Goal: Information Seeking & Learning: Learn about a topic

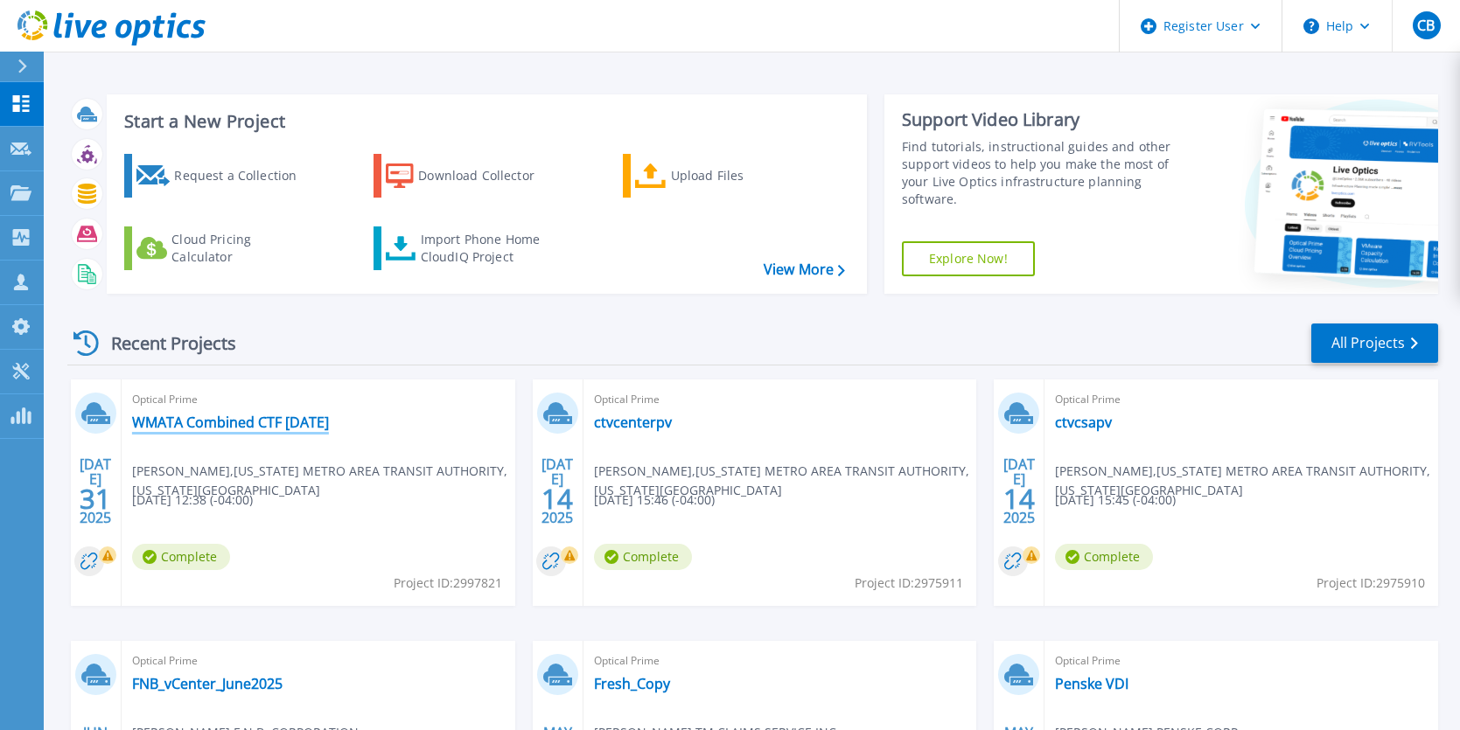
click at [251, 422] on link "WMATA Combined CTF [DATE]" at bounding box center [230, 422] width 197 height 17
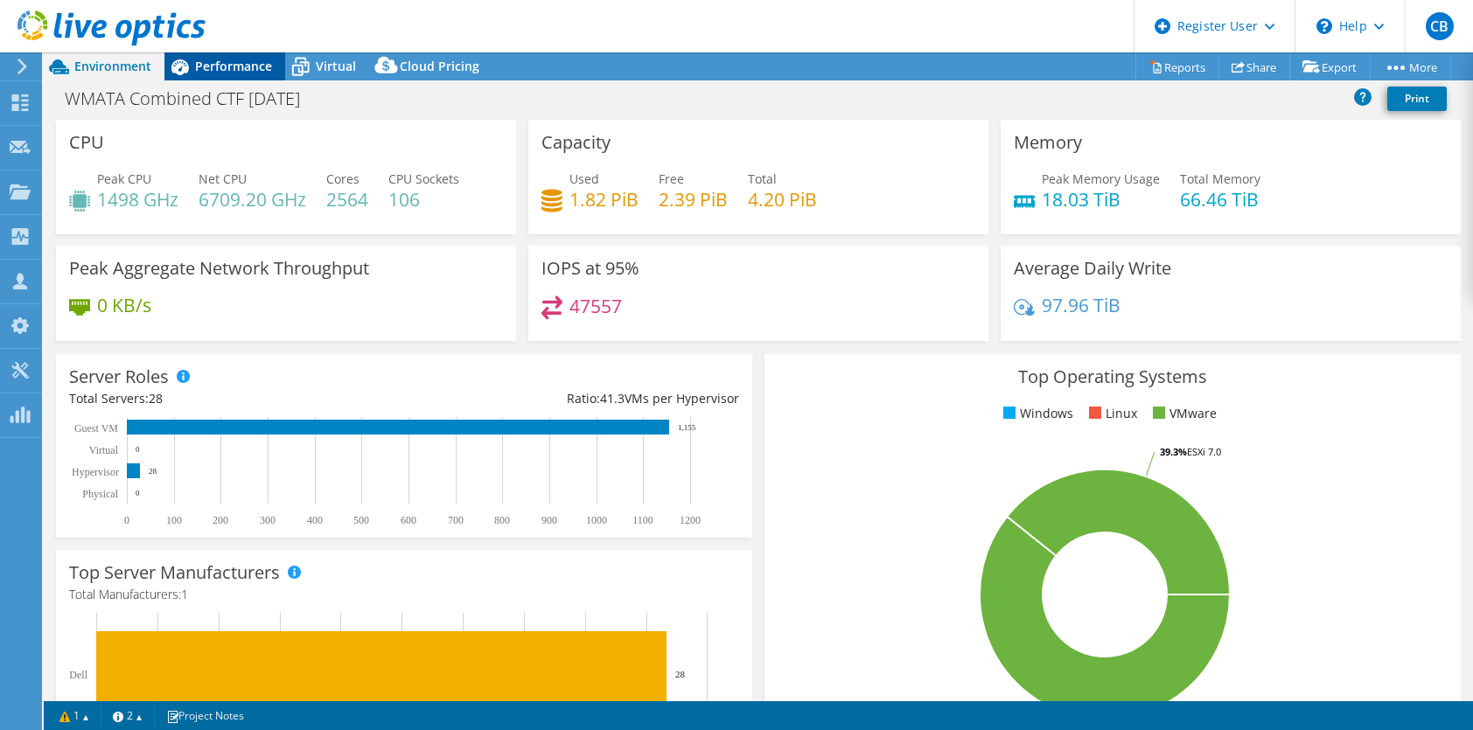
click at [254, 64] on span "Performance" at bounding box center [233, 66] width 77 height 17
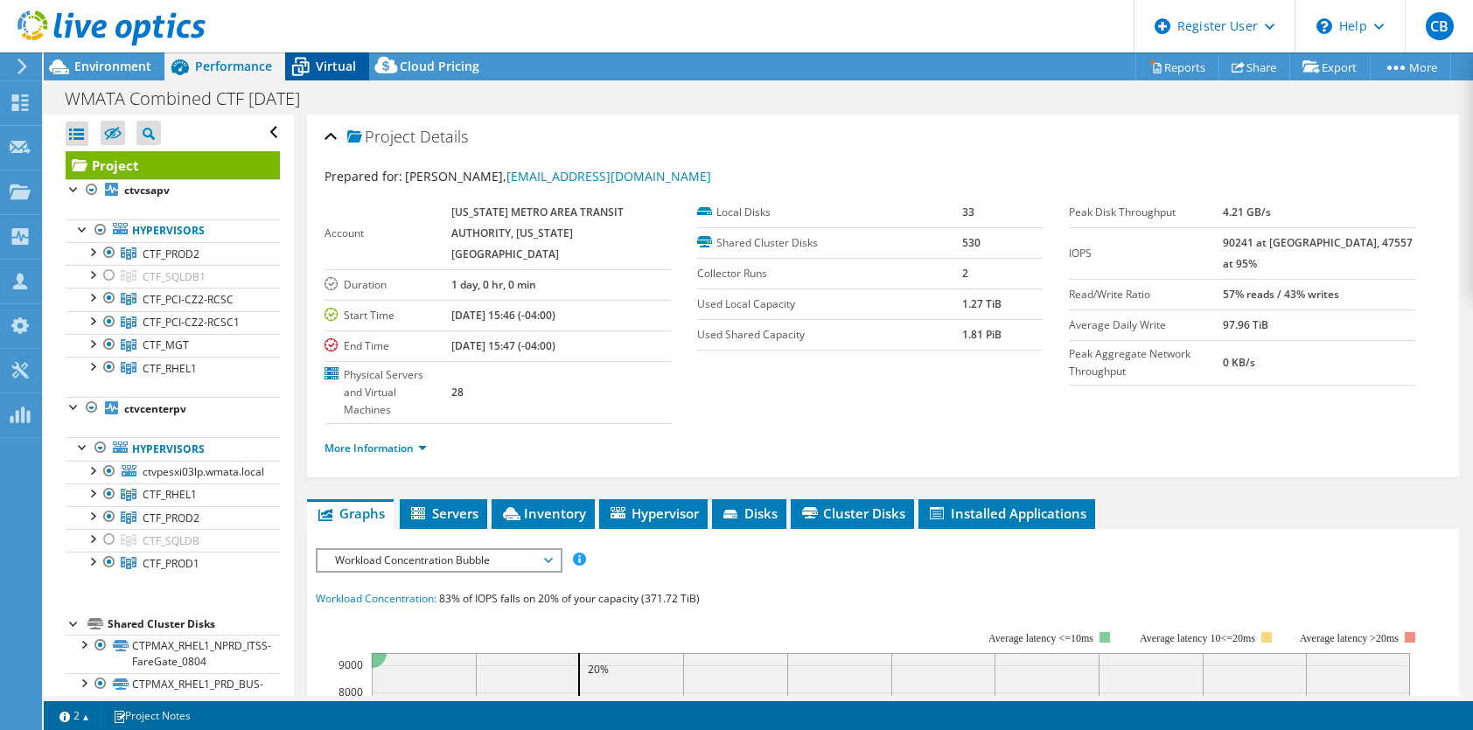
click at [329, 60] on span "Virtual" at bounding box center [336, 66] width 40 height 17
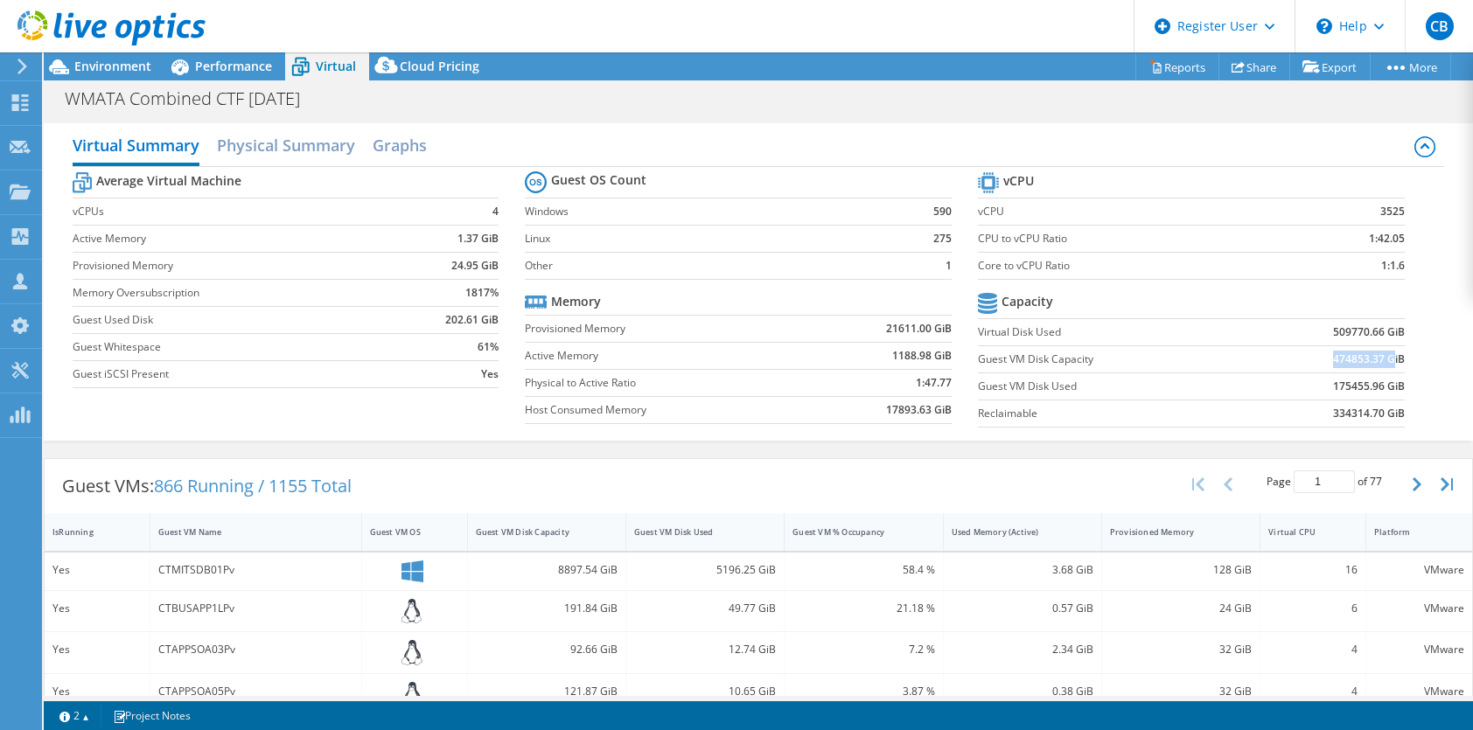
drag, startPoint x: 1320, startPoint y: 354, endPoint x: 1379, endPoint y: 356, distance: 58.6
click at [1379, 356] on td "474853.37 GiB" at bounding box center [1326, 359] width 157 height 27
click at [239, 67] on span "Performance" at bounding box center [233, 66] width 77 height 17
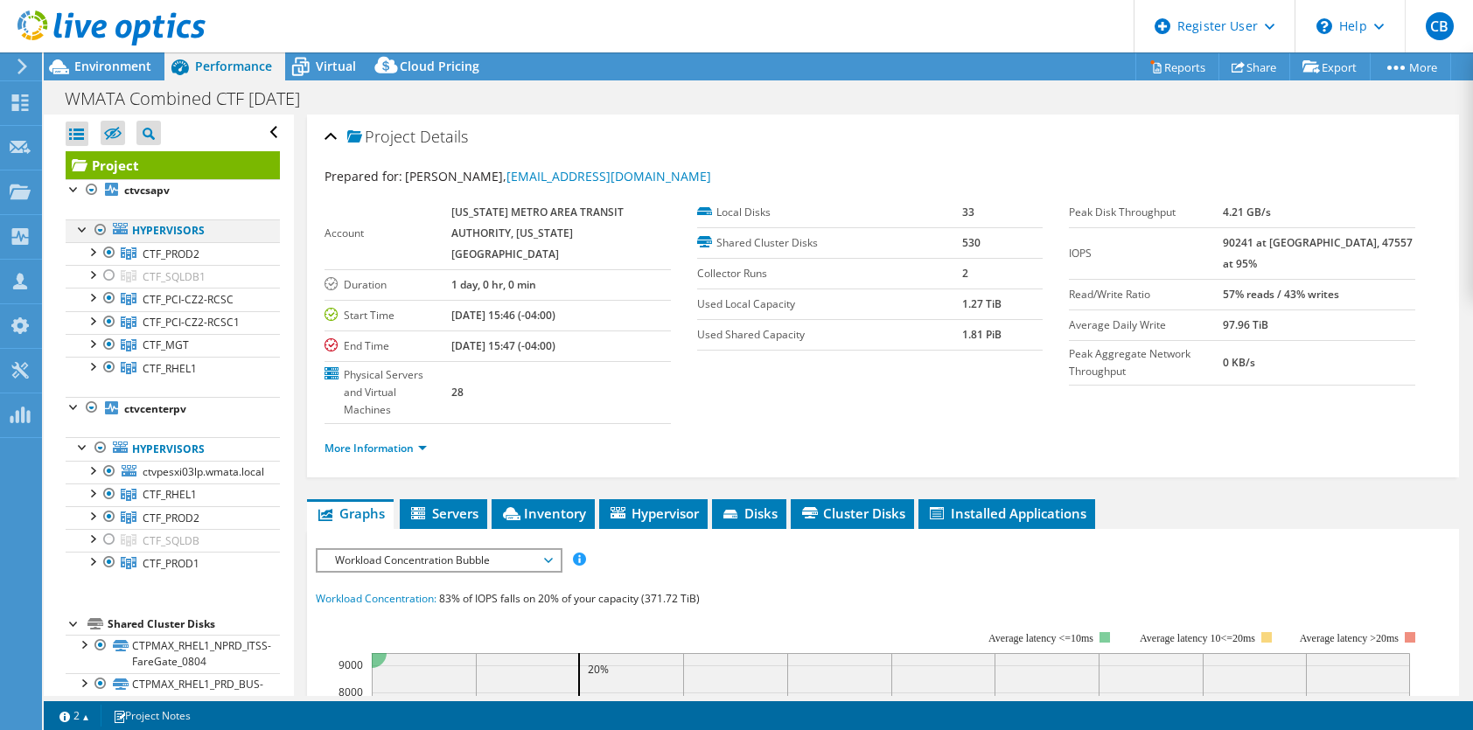
click at [101, 230] on div at bounding box center [100, 230] width 17 height 21
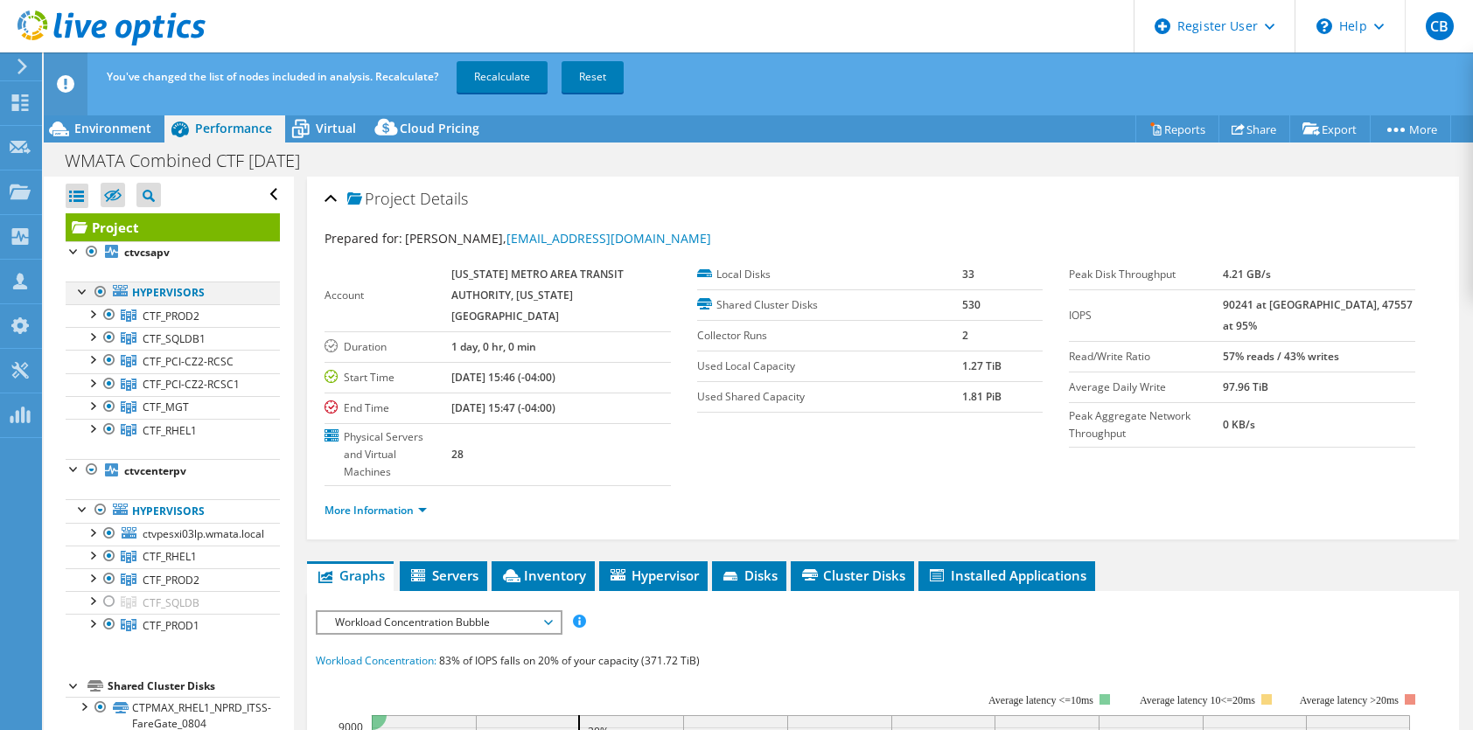
click at [97, 293] on div at bounding box center [100, 292] width 17 height 21
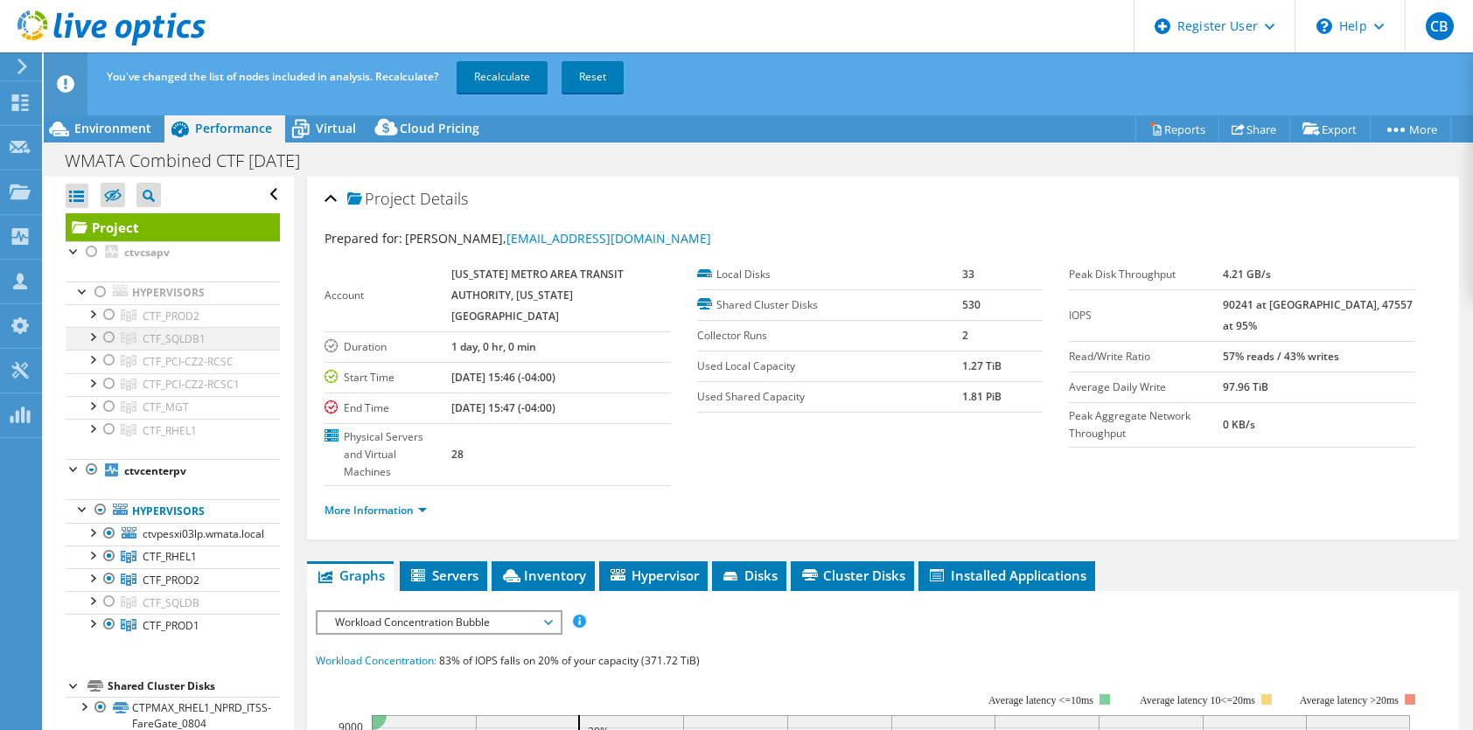
click at [109, 339] on div at bounding box center [109, 337] width 17 height 21
click at [93, 468] on div at bounding box center [91, 469] width 17 height 21
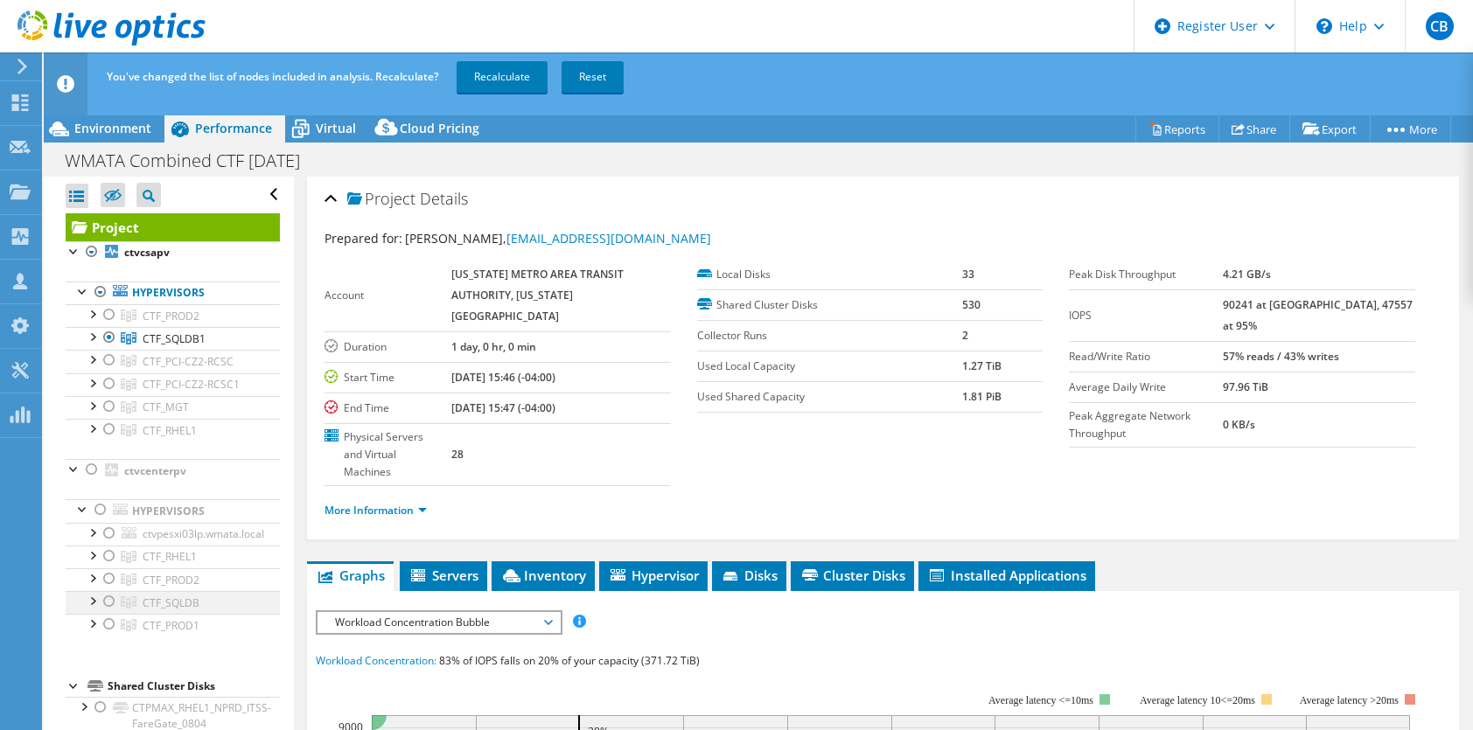
click at [107, 601] on div at bounding box center [109, 601] width 17 height 21
click at [490, 66] on link "Recalculate" at bounding box center [502, 76] width 91 height 31
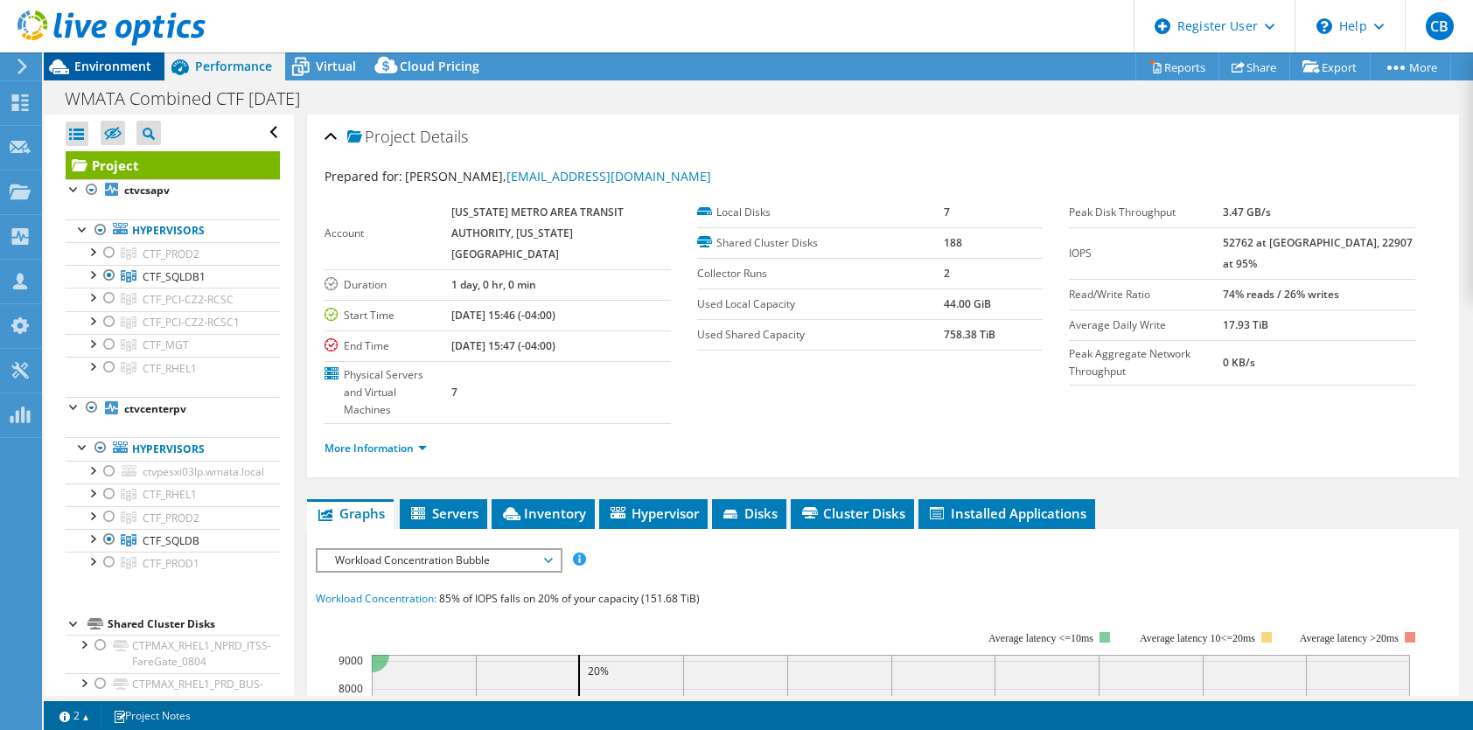
click at [115, 65] on span "Environment" at bounding box center [112, 66] width 77 height 17
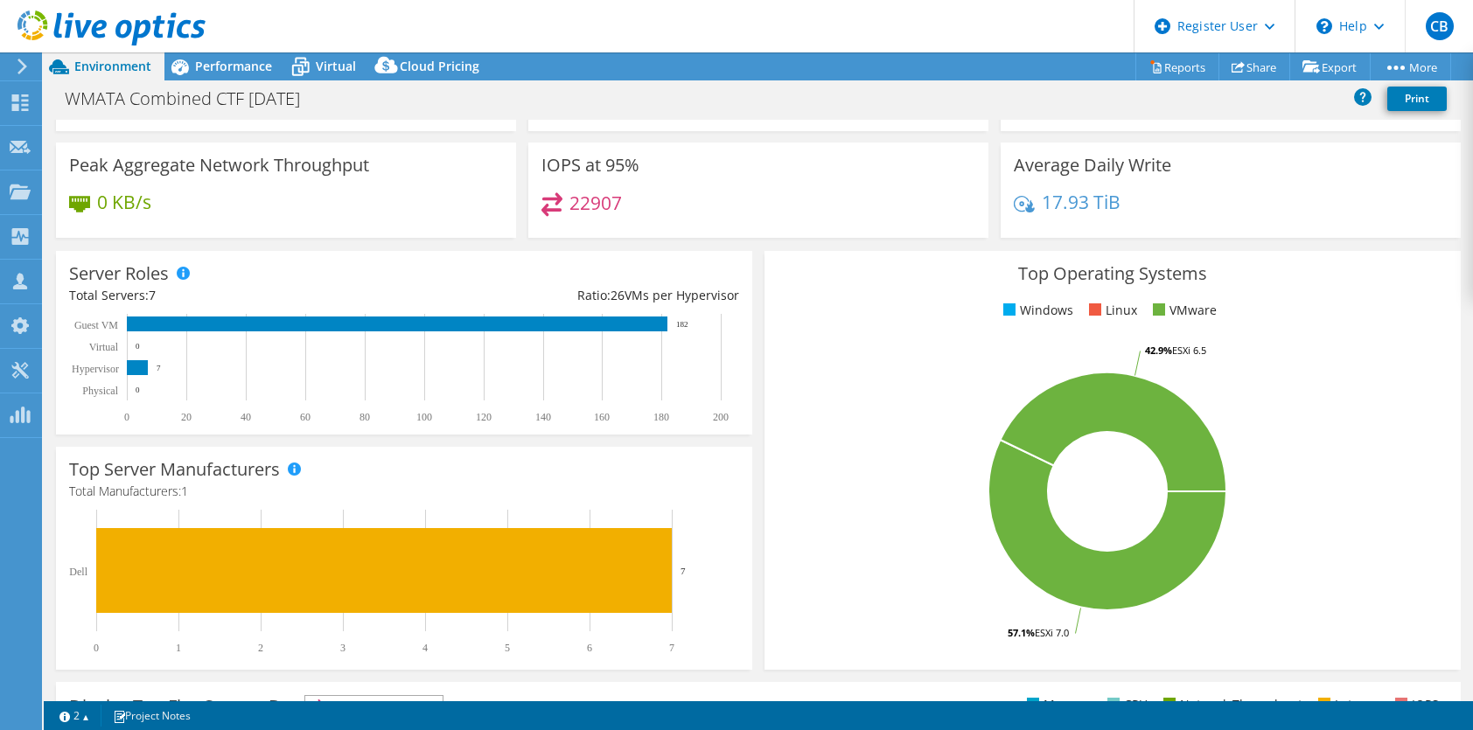
scroll to position [175, 0]
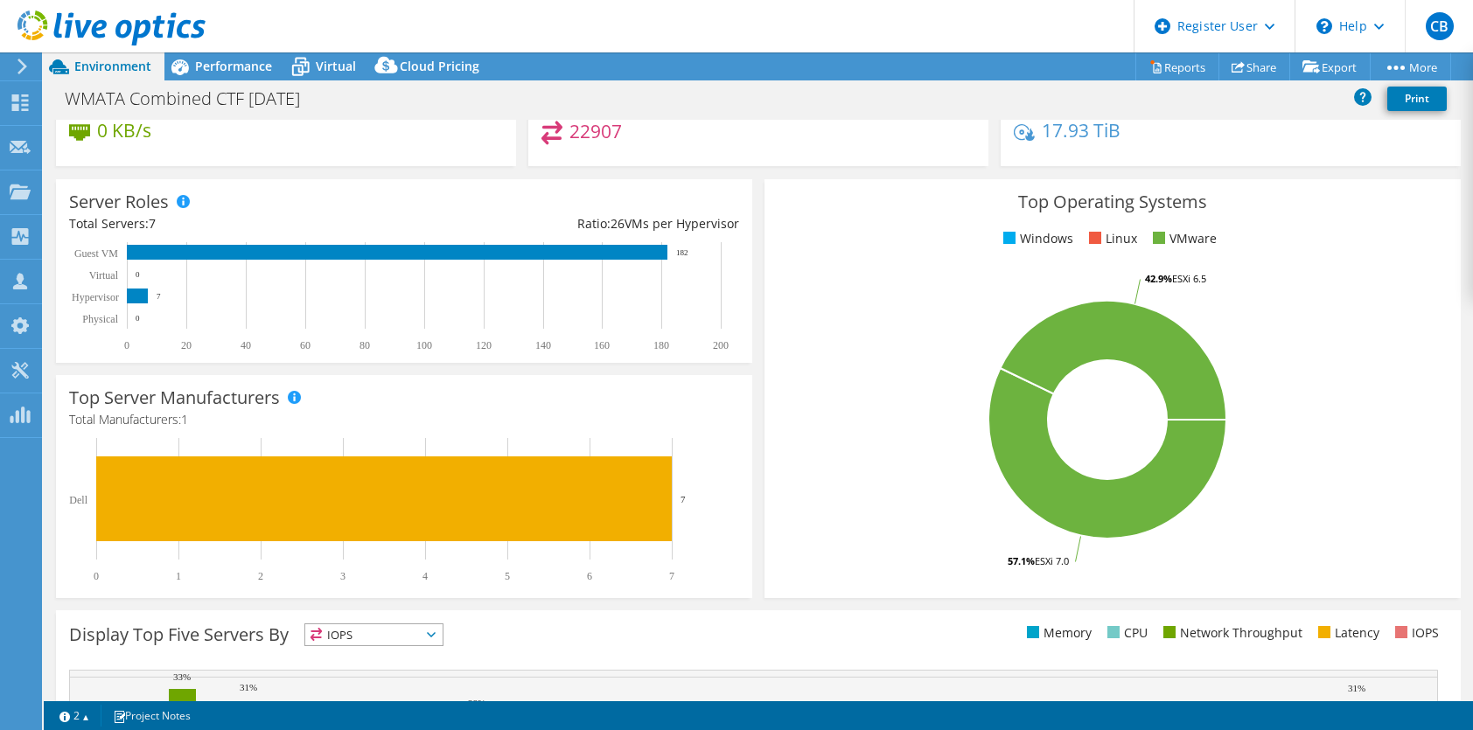
drag, startPoint x: 693, startPoint y: 255, endPoint x: 678, endPoint y: 251, distance: 15.5
click at [678, 251] on icon "0 20 40 60 80 100 120 140 160 180 200 Physical Hypervisor Virtual Guest VM 0 7 …" at bounding box center [399, 296] width 660 height 109
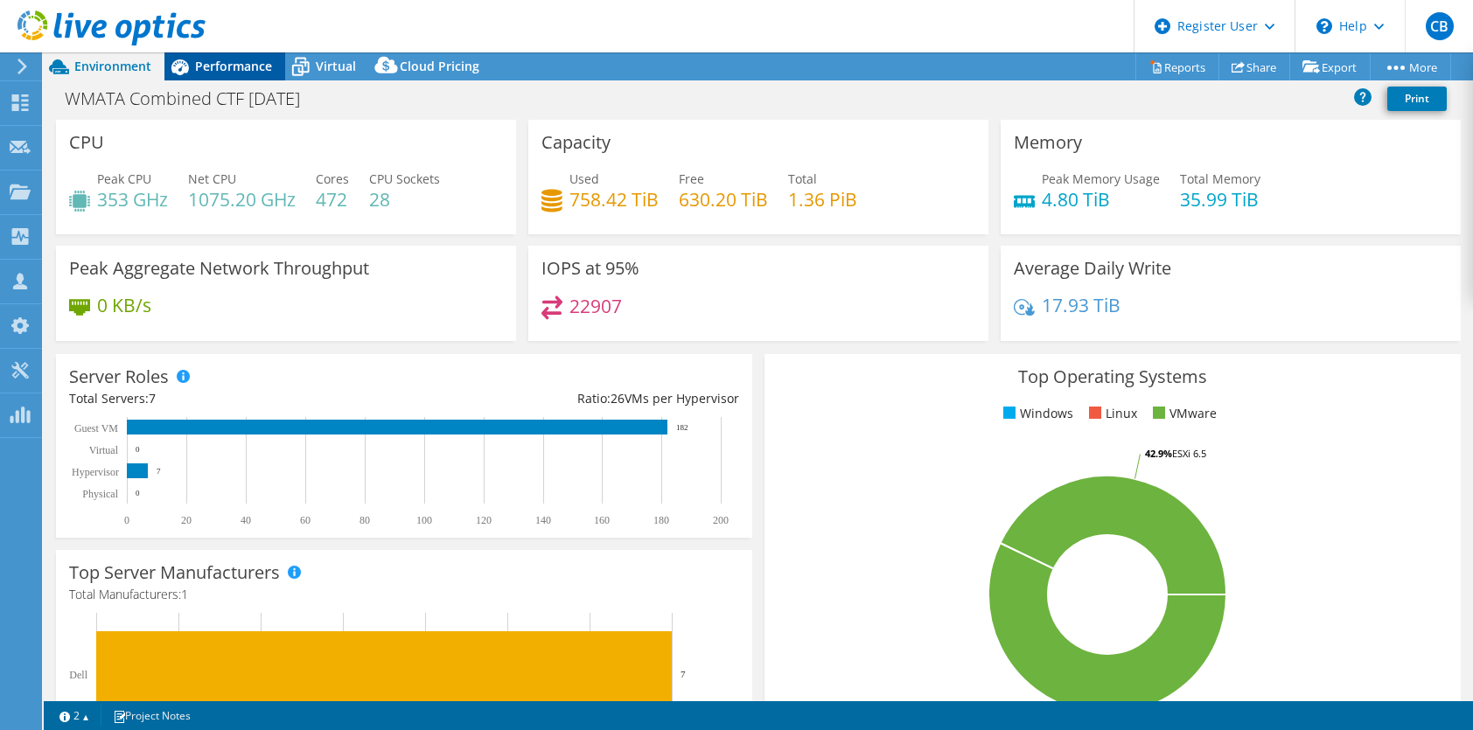
click at [231, 72] on span "Performance" at bounding box center [233, 66] width 77 height 17
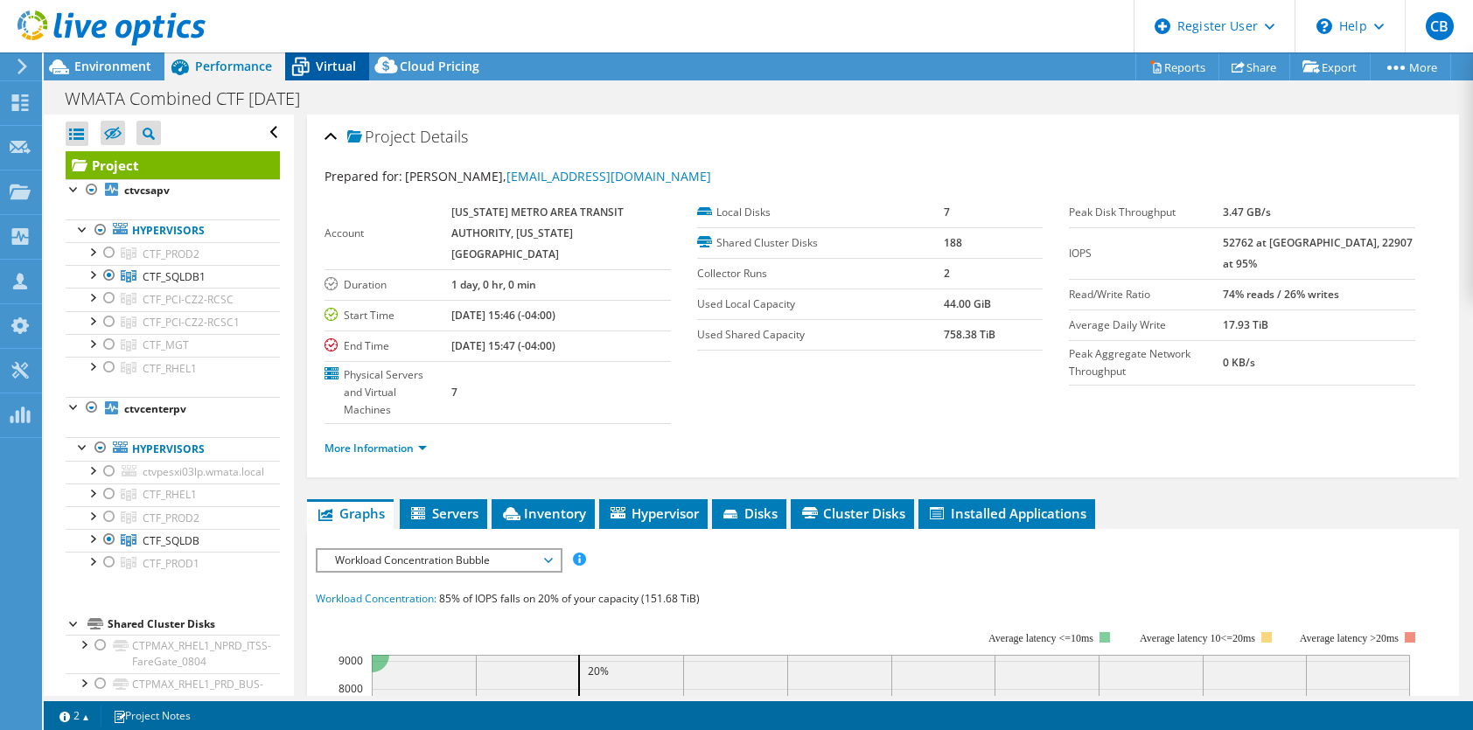
click at [348, 59] on span "Virtual" at bounding box center [336, 66] width 40 height 17
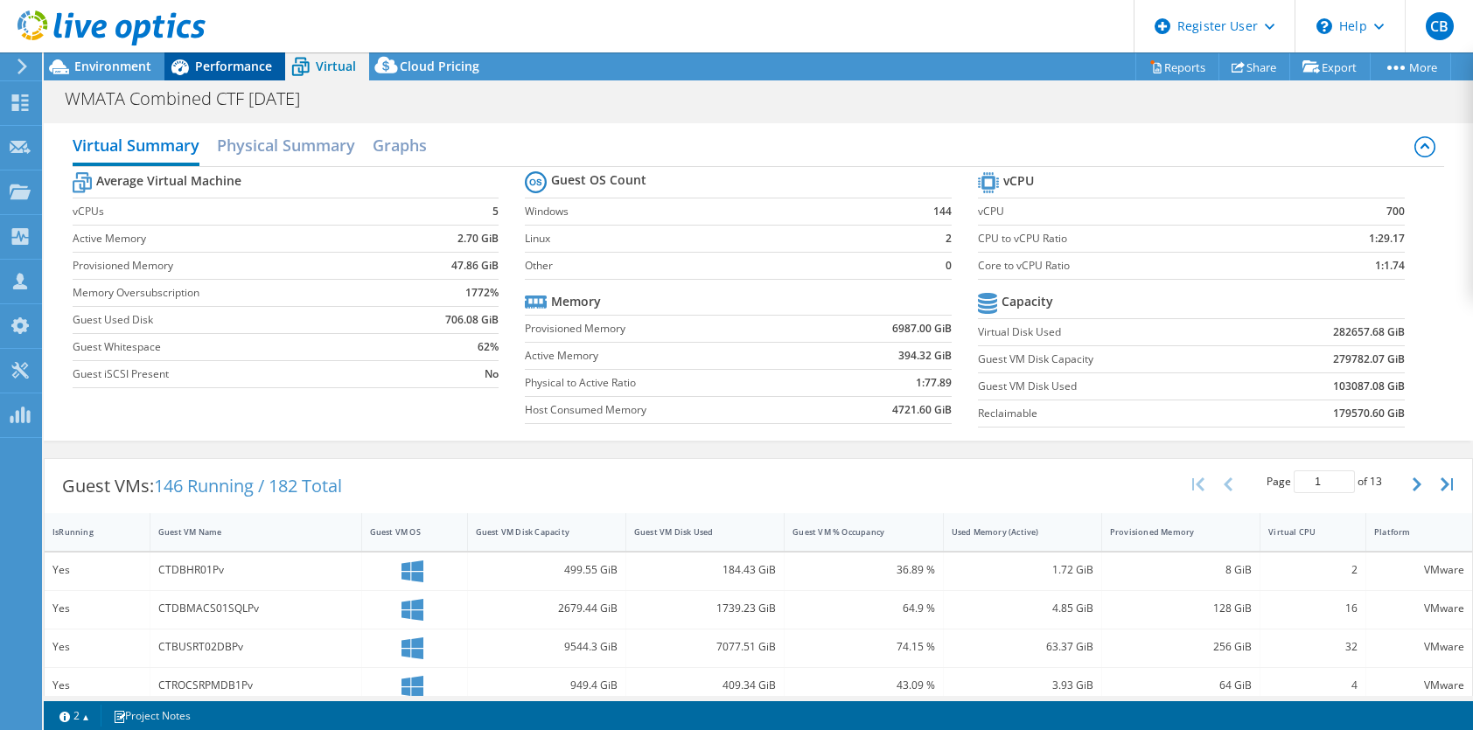
click at [223, 68] on span "Performance" at bounding box center [233, 66] width 77 height 17
